Goal: Complete application form

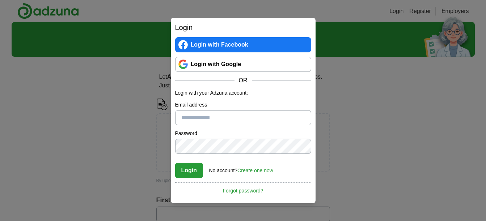
click at [248, 65] on link "Login with Google" at bounding box center [243, 64] width 136 height 15
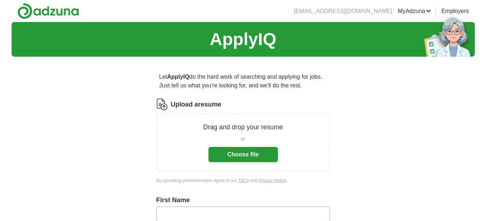
click at [265, 155] on button "Choose file" at bounding box center [242, 154] width 69 height 15
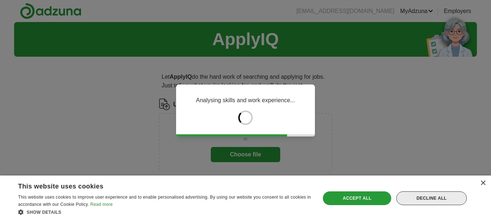
click at [428, 196] on div "Decline all" at bounding box center [432, 199] width 71 height 14
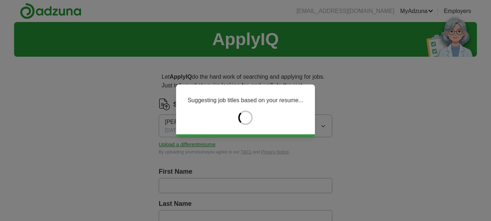
type input "******"
type input "**********"
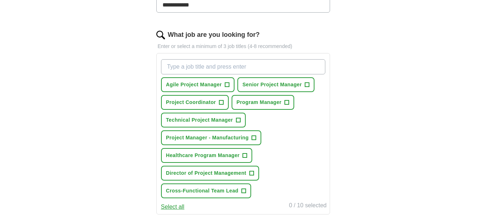
scroll to position [226, 0]
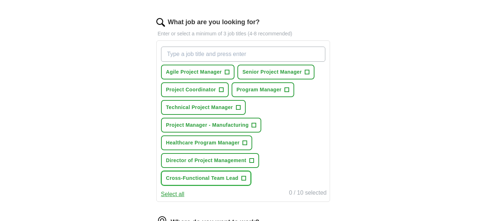
click at [243, 180] on span "+" at bounding box center [243, 179] width 4 height 6
click at [243, 145] on span "+" at bounding box center [245, 143] width 4 height 6
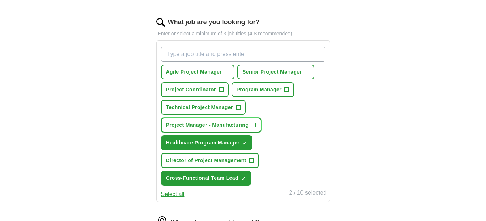
click at [255, 124] on span "+" at bounding box center [254, 126] width 4 height 6
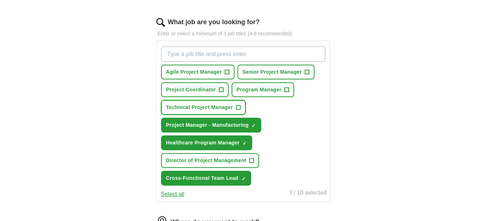
click at [239, 108] on span "+" at bounding box center [238, 108] width 4 height 6
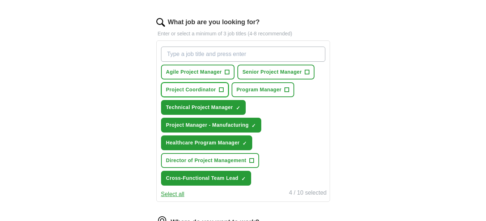
click at [223, 89] on span "+" at bounding box center [221, 90] width 4 height 6
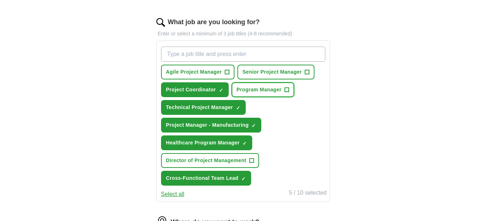
click at [284, 89] on button "Program Manager +" at bounding box center [263, 90] width 63 height 15
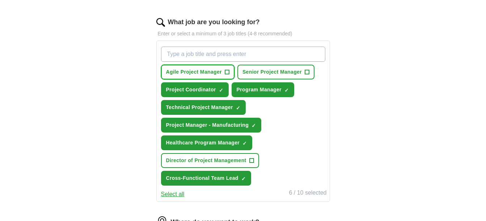
click at [228, 69] on span "+" at bounding box center [227, 72] width 4 height 6
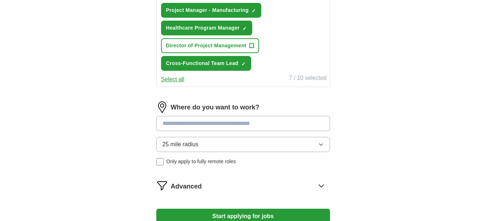
scroll to position [343, 0]
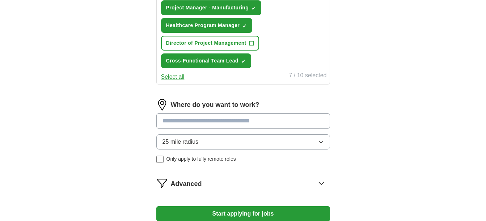
click at [279, 124] on input at bounding box center [243, 121] width 174 height 15
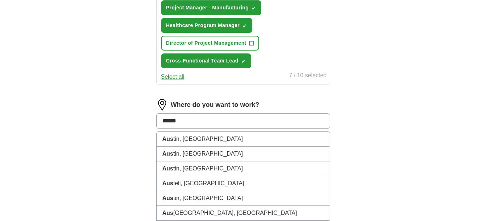
type input "******"
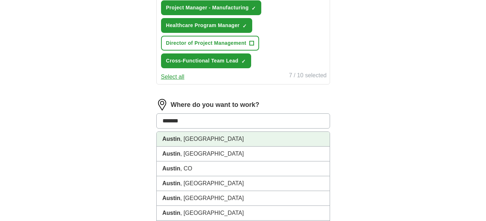
click at [218, 138] on li "Austin , TX" at bounding box center [243, 139] width 173 height 15
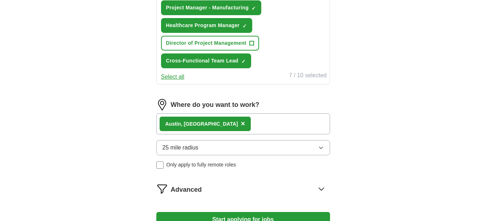
click at [231, 147] on button "25 mile radius" at bounding box center [243, 147] width 174 height 15
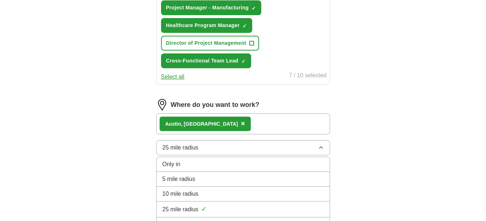
click at [231, 147] on button "25 mile radius" at bounding box center [243, 147] width 174 height 15
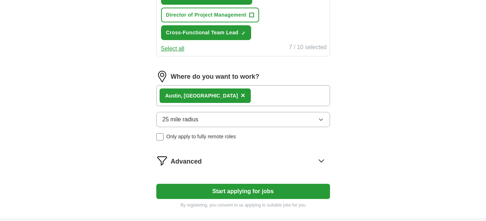
scroll to position [400, 0]
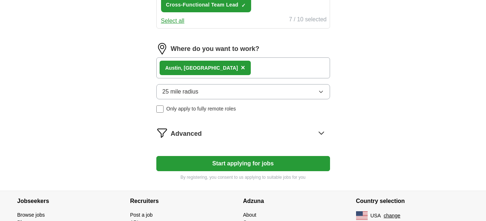
click at [325, 130] on icon at bounding box center [322, 133] width 12 height 12
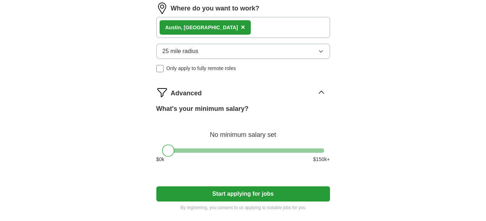
scroll to position [441, 0]
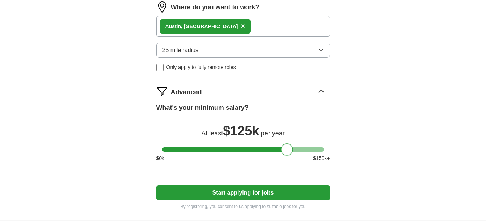
drag, startPoint x: 324, startPoint y: 151, endPoint x: 293, endPoint y: 153, distance: 30.5
click at [293, 153] on div "What's your minimum salary? At least $ 125k per year $ 0 k $ 150 k+" at bounding box center [243, 135] width 174 height 65
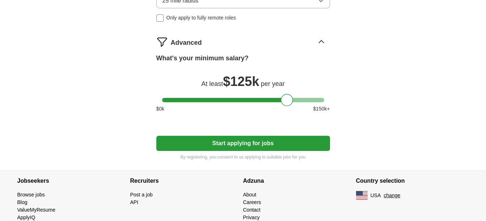
scroll to position [494, 0]
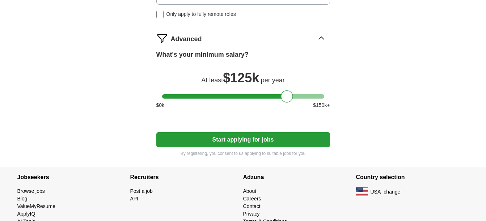
click at [307, 138] on button "Start applying for jobs" at bounding box center [243, 139] width 174 height 15
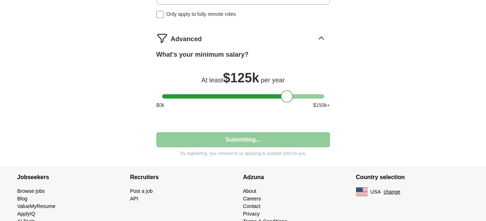
select select "**"
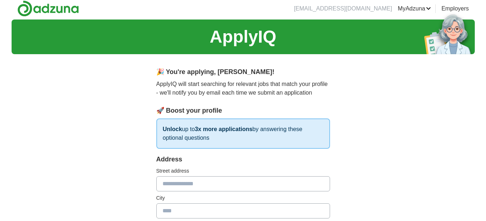
scroll to position [0, 0]
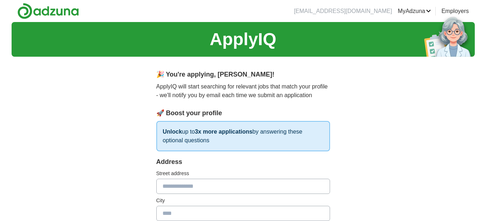
click at [244, 185] on input "text" at bounding box center [243, 186] width 174 height 15
type input "**********"
type input "**"
type input "*****"
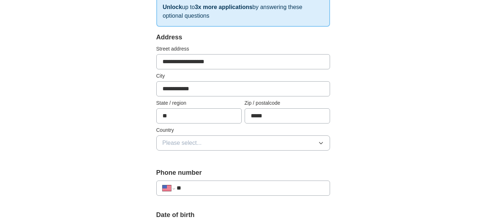
scroll to position [150, 0]
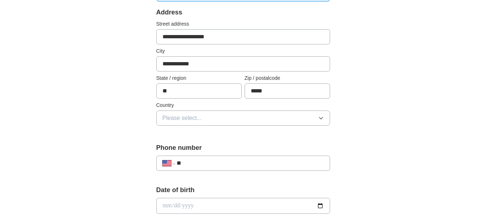
click at [319, 116] on icon "button" at bounding box center [321, 118] width 6 height 6
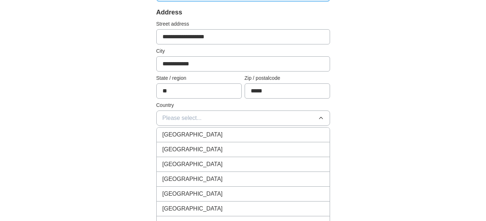
click at [290, 146] on div "United States" at bounding box center [242, 149] width 161 height 9
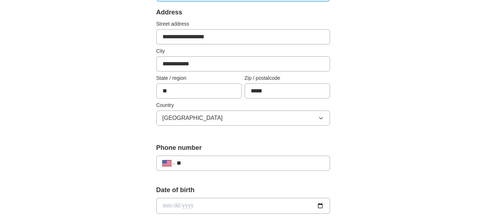
click at [276, 168] on input "**" at bounding box center [250, 163] width 147 height 9
type input "**********"
click at [295, 207] on input "date" at bounding box center [243, 206] width 174 height 16
type input "**********"
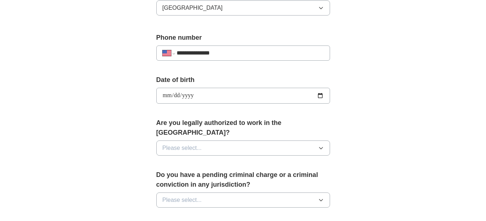
scroll to position [262, 0]
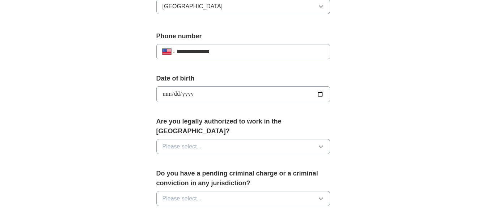
click at [320, 144] on icon "button" at bounding box center [321, 147] width 6 height 6
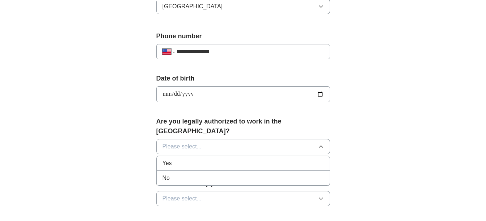
click at [307, 159] on div "Yes" at bounding box center [242, 163] width 161 height 9
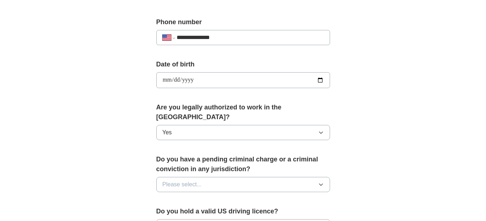
scroll to position [296, 0]
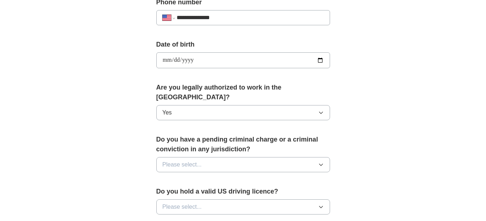
click at [319, 158] on button "Please select..." at bounding box center [243, 164] width 174 height 15
click at [297, 192] on div "No" at bounding box center [242, 196] width 161 height 9
click at [322, 200] on button "Please select..." at bounding box center [243, 207] width 174 height 15
click at [307, 220] on div "Yes" at bounding box center [242, 224] width 161 height 9
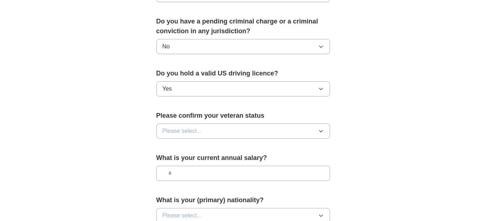
scroll to position [417, 0]
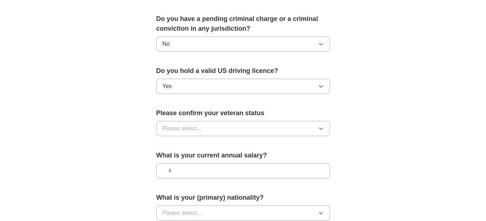
click at [315, 121] on button "Please select..." at bounding box center [243, 128] width 174 height 15
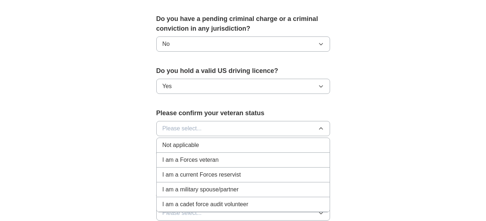
click at [255, 141] on div "Not applicable" at bounding box center [242, 145] width 161 height 9
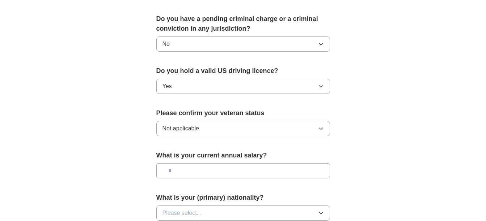
click at [256, 164] on input "text" at bounding box center [243, 171] width 174 height 15
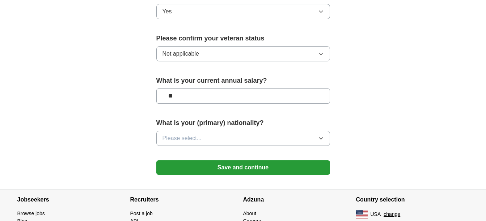
scroll to position [500, 0]
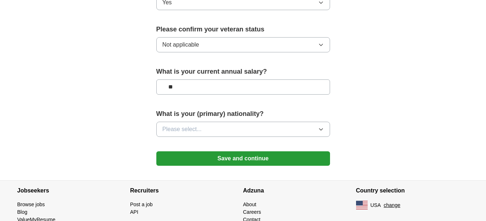
type input "**"
click at [307, 123] on button "Please select..." at bounding box center [243, 129] width 174 height 15
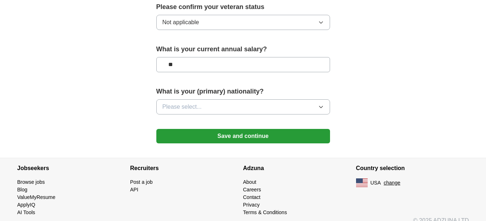
click at [318, 100] on button "Please select..." at bounding box center [243, 107] width 174 height 15
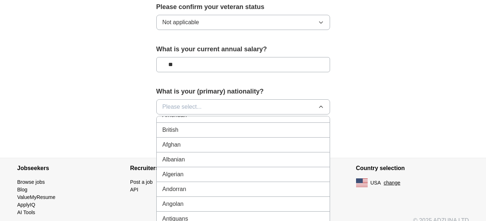
scroll to position [0, 0]
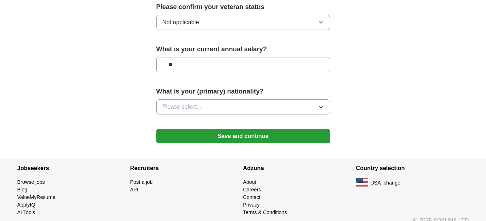
click at [327, 100] on button "Please select..." at bounding box center [243, 107] width 174 height 15
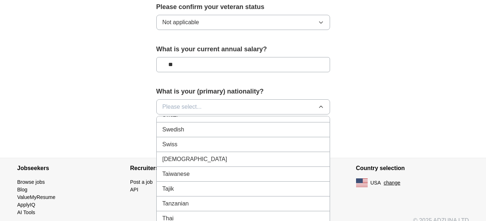
scroll to position [2549, 0]
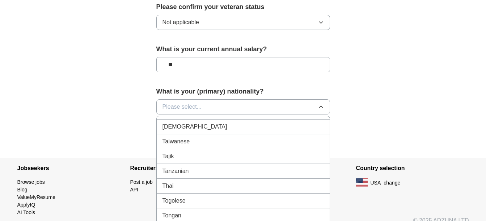
click at [242, 168] on li "Tanzanian" at bounding box center [243, 171] width 173 height 15
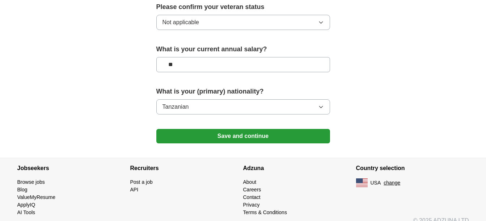
click at [269, 129] on button "Save and continue" at bounding box center [243, 136] width 174 height 14
